Goal: Transaction & Acquisition: Obtain resource

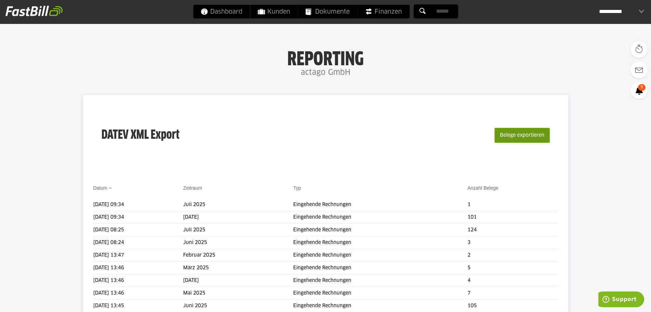
click at [508, 135] on button "Belege exportieren" at bounding box center [522, 135] width 55 height 15
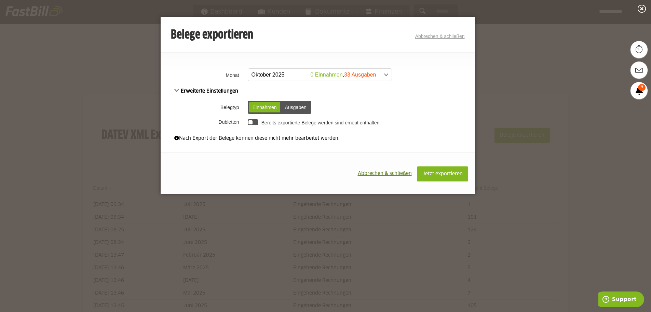
click at [388, 75] on span at bounding box center [317, 75] width 144 height 12
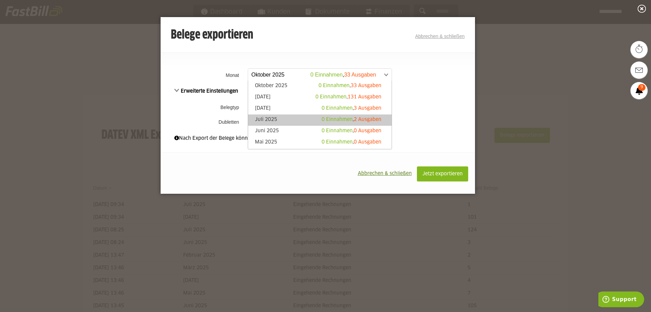
click at [262, 117] on link "Juli 2025 0 Einnahmen , 2 Ausgaben" at bounding box center [320, 120] width 137 height 8
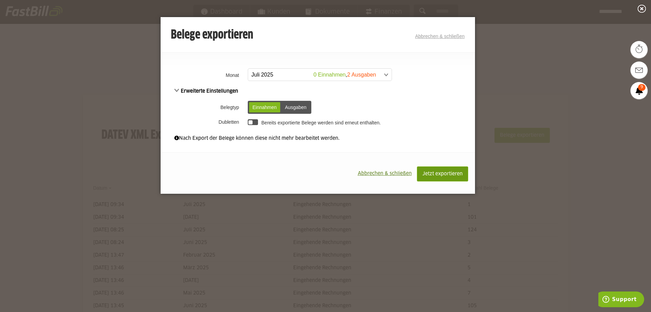
click at [434, 172] on span "Jetzt exportieren" at bounding box center [443, 174] width 40 height 5
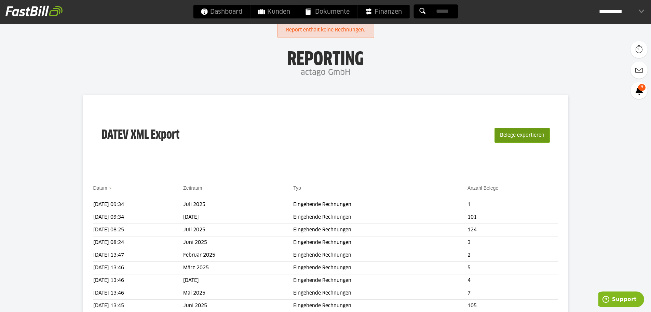
click at [519, 137] on button "Belege exportieren" at bounding box center [522, 135] width 55 height 15
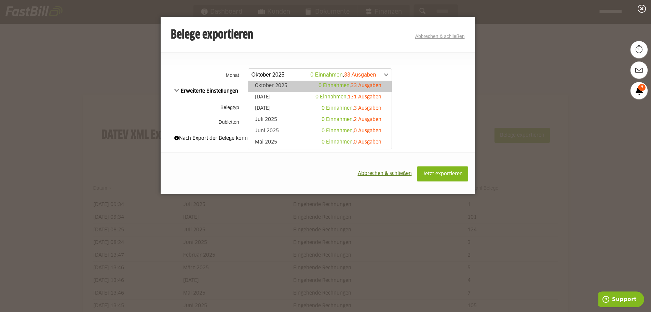
click at [303, 72] on span at bounding box center [317, 75] width 144 height 12
click at [288, 116] on li "Juli 2025 0 Einnahmen , 2 Ausgaben" at bounding box center [320, 120] width 144 height 11
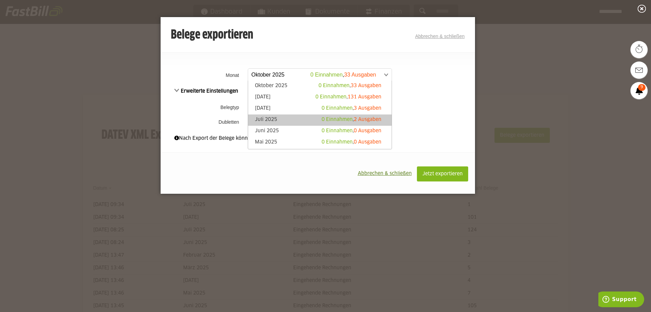
click at [281, 120] on link "Juli 2025 0 Einnahmen , 2 Ausgaben" at bounding box center [320, 120] width 137 height 8
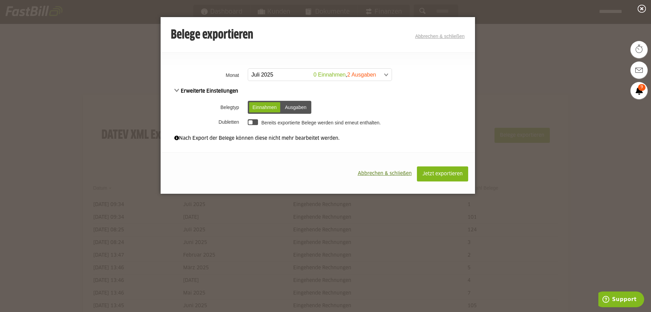
click at [305, 106] on div "Ausgaben" at bounding box center [296, 107] width 28 height 10
click at [442, 174] on span "Jetzt exportieren" at bounding box center [443, 174] width 40 height 5
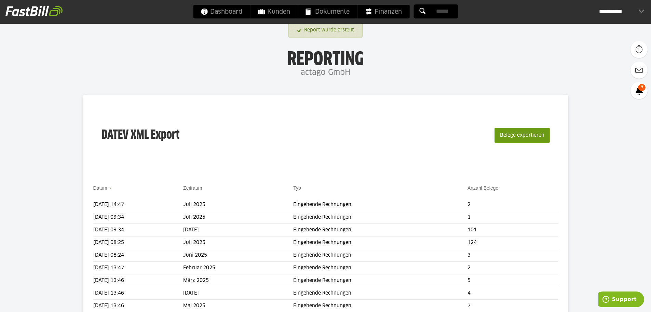
click at [511, 136] on button "Belege exportieren" at bounding box center [522, 135] width 55 height 15
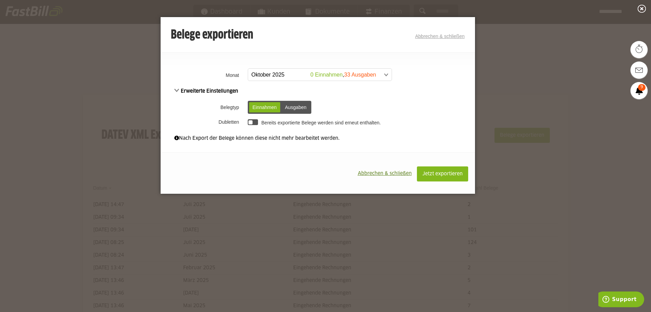
click at [295, 74] on span at bounding box center [317, 75] width 144 height 12
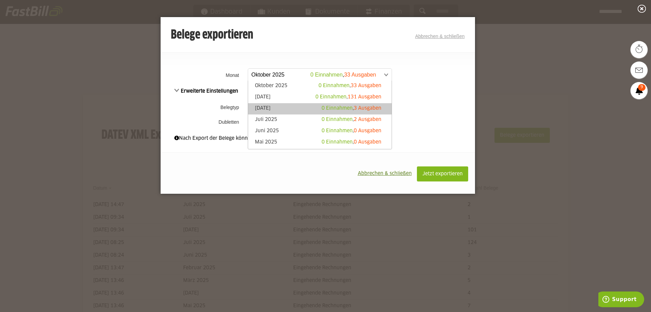
click at [272, 107] on link "August 2025 0 Einnahmen , 3 Ausgaben" at bounding box center [320, 109] width 137 height 8
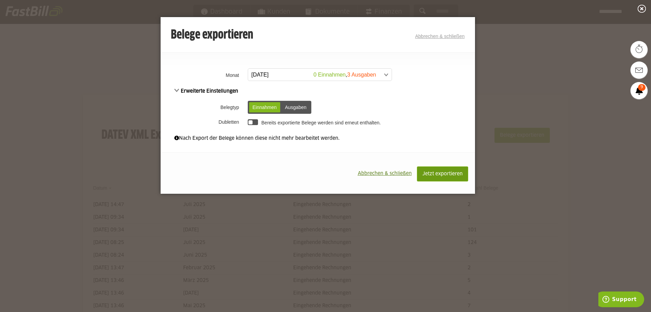
click at [426, 173] on span "Jetzt exportieren" at bounding box center [443, 174] width 40 height 5
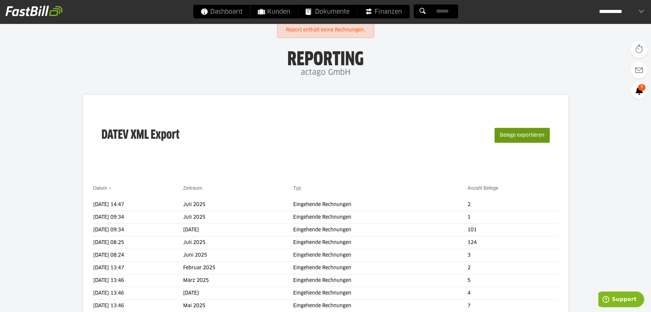
click at [510, 136] on button "Belege exportieren" at bounding box center [522, 135] width 55 height 15
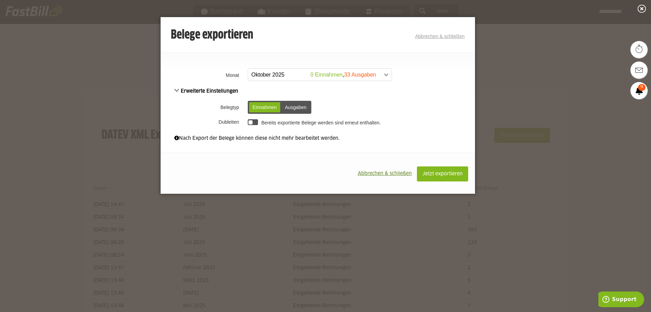
click at [290, 75] on span at bounding box center [317, 75] width 144 height 12
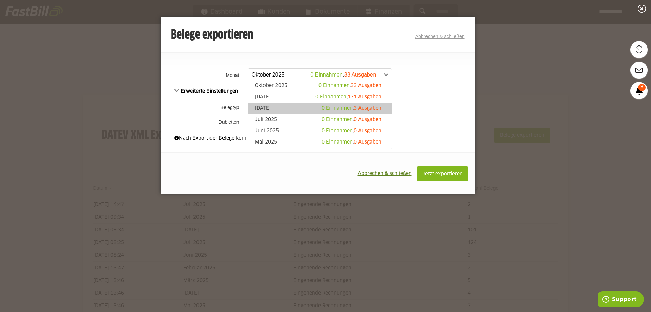
click at [271, 108] on link "August 2025 0 Einnahmen , 3 Ausgaben" at bounding box center [320, 109] width 137 height 8
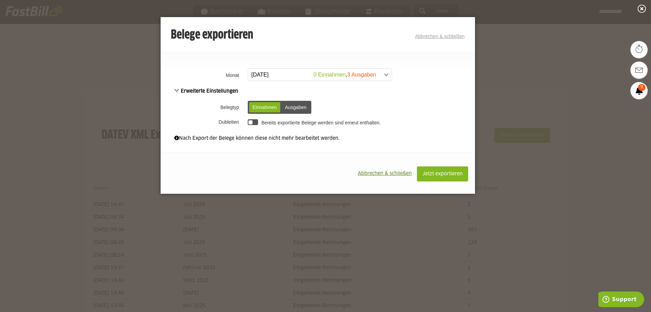
click at [296, 105] on div "Ausgaben" at bounding box center [296, 107] width 28 height 10
click at [427, 171] on button "Jetzt exportieren" at bounding box center [442, 174] width 51 height 15
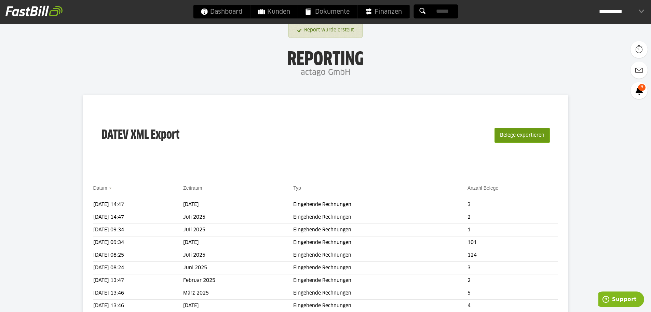
click at [512, 132] on button "Belege exportieren" at bounding box center [522, 135] width 55 height 15
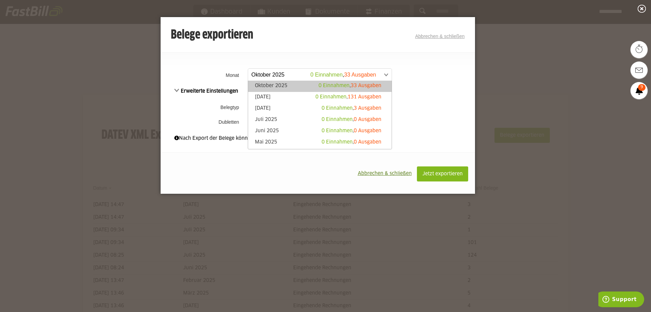
click at [304, 75] on span at bounding box center [317, 75] width 144 height 12
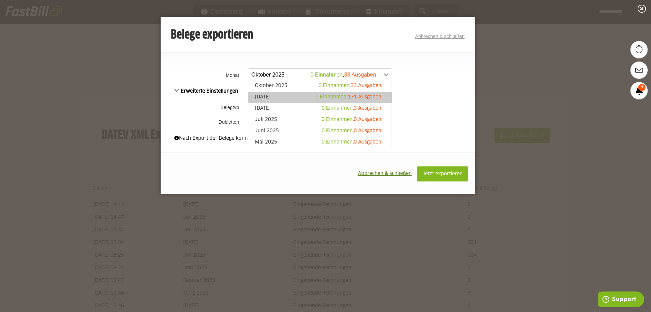
click at [278, 95] on link "[DATE] 0 Einnahmen , 131 Ausgaben" at bounding box center [320, 98] width 137 height 8
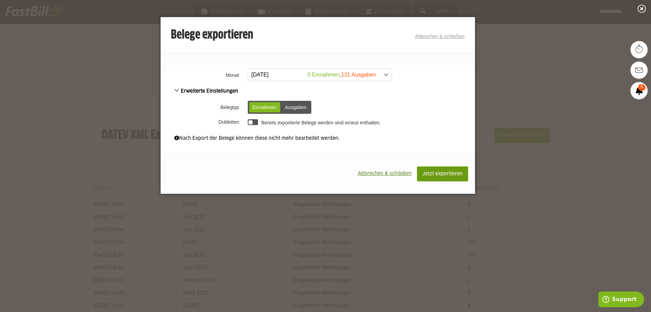
click at [437, 175] on span "Jetzt exportieren" at bounding box center [443, 174] width 40 height 5
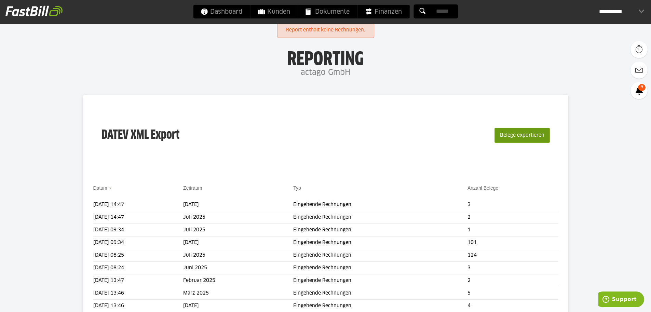
click at [502, 137] on button "Belege exportieren" at bounding box center [522, 135] width 55 height 15
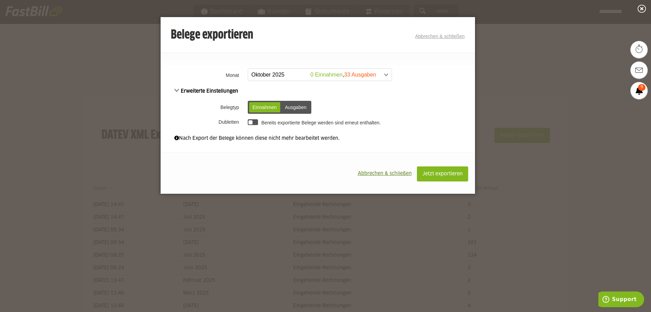
click at [352, 75] on span at bounding box center [317, 75] width 144 height 12
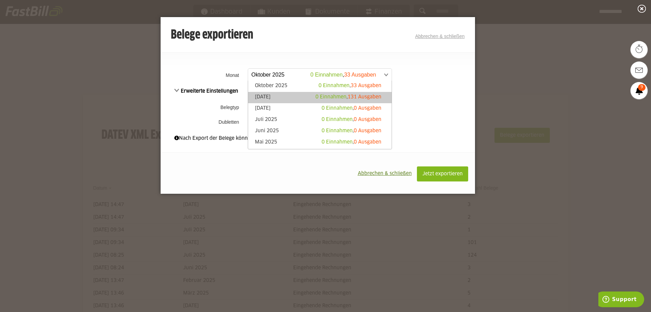
click at [289, 95] on link "September 2025 0 Einnahmen , 131 Ausgaben" at bounding box center [320, 98] width 137 height 8
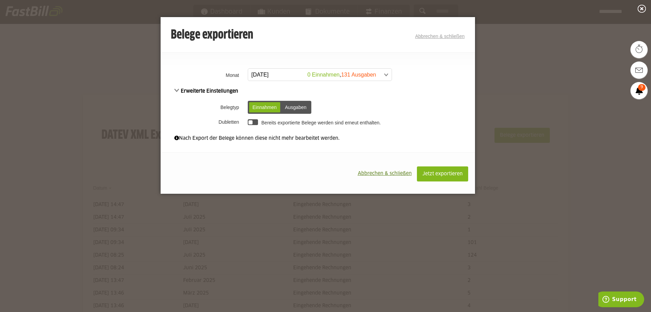
click at [297, 108] on div "Ausgaben" at bounding box center [296, 107] width 28 height 10
click at [448, 174] on span "Jetzt exportieren" at bounding box center [443, 174] width 40 height 5
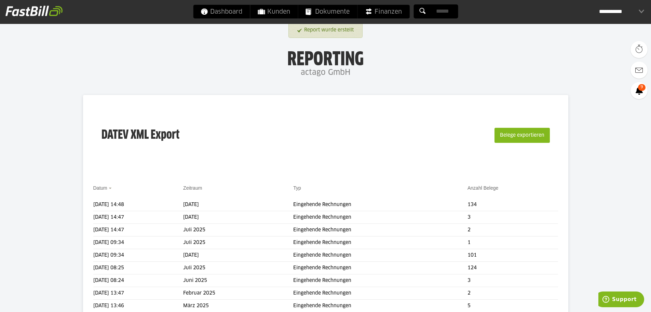
scroll to position [68, 0]
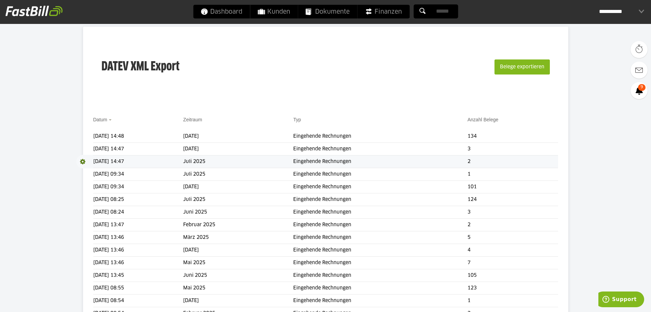
click at [82, 163] on span at bounding box center [84, 162] width 17 height 14
click at [84, 168] on span at bounding box center [83, 162] width 14 height 14
drag, startPoint x: 100, startPoint y: 162, endPoint x: 93, endPoint y: 162, distance: 6.8
click at [98, 162] on td "[DATE] 14:47" at bounding box center [138, 162] width 90 height 13
click at [83, 161] on span "Download" at bounding box center [84, 162] width 17 height 14
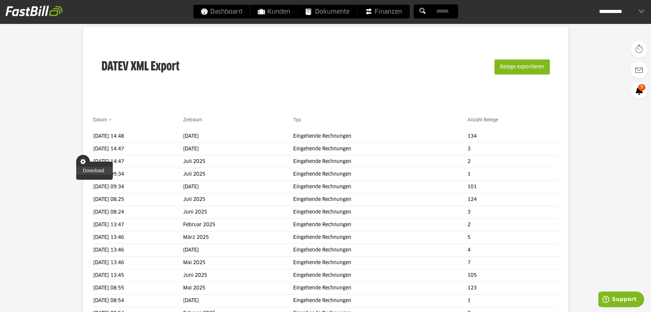
click at [89, 170] on link "Download" at bounding box center [94, 171] width 37 height 8
click at [89, 170] on span at bounding box center [84, 175] width 17 height 14
click at [81, 148] on span at bounding box center [84, 149] width 17 height 14
click at [85, 156] on link "Download" at bounding box center [94, 158] width 37 height 8
click at [85, 156] on span "Download" at bounding box center [84, 162] width 17 height 14
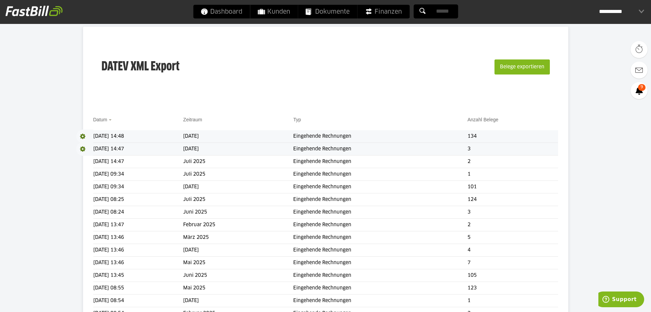
click at [81, 134] on span at bounding box center [84, 137] width 17 height 14
click at [87, 146] on link "Download" at bounding box center [94, 146] width 37 height 8
click at [87, 146] on span "Download" at bounding box center [84, 149] width 17 height 14
